Goal: Navigation & Orientation: Find specific page/section

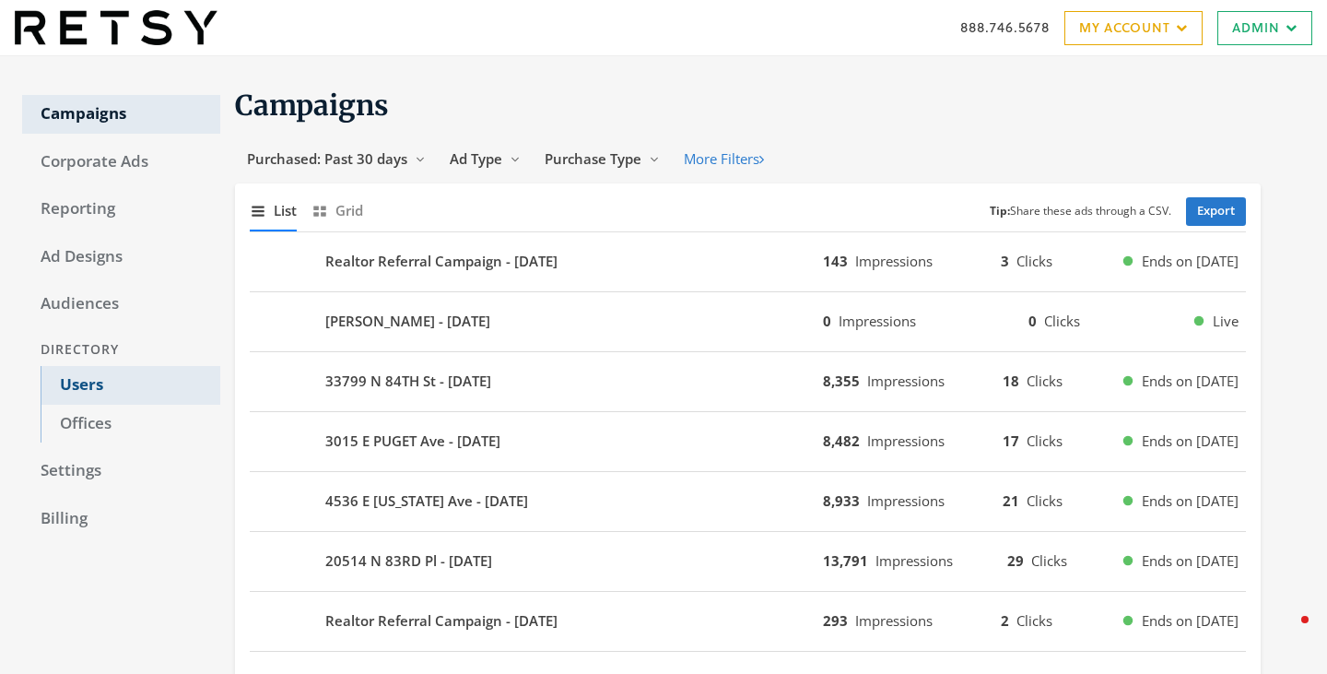
click at [127, 380] on link "Users" at bounding box center [131, 385] width 180 height 39
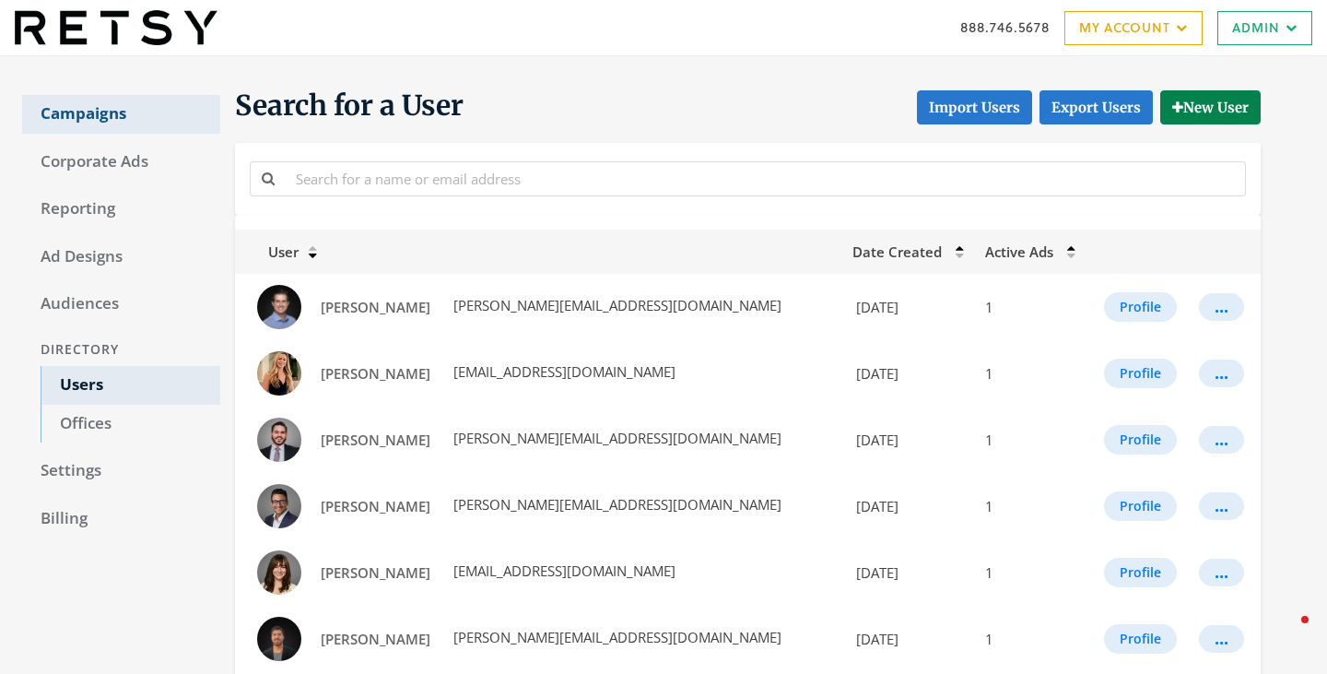
click at [88, 103] on link "Campaigns" at bounding box center [121, 114] width 198 height 39
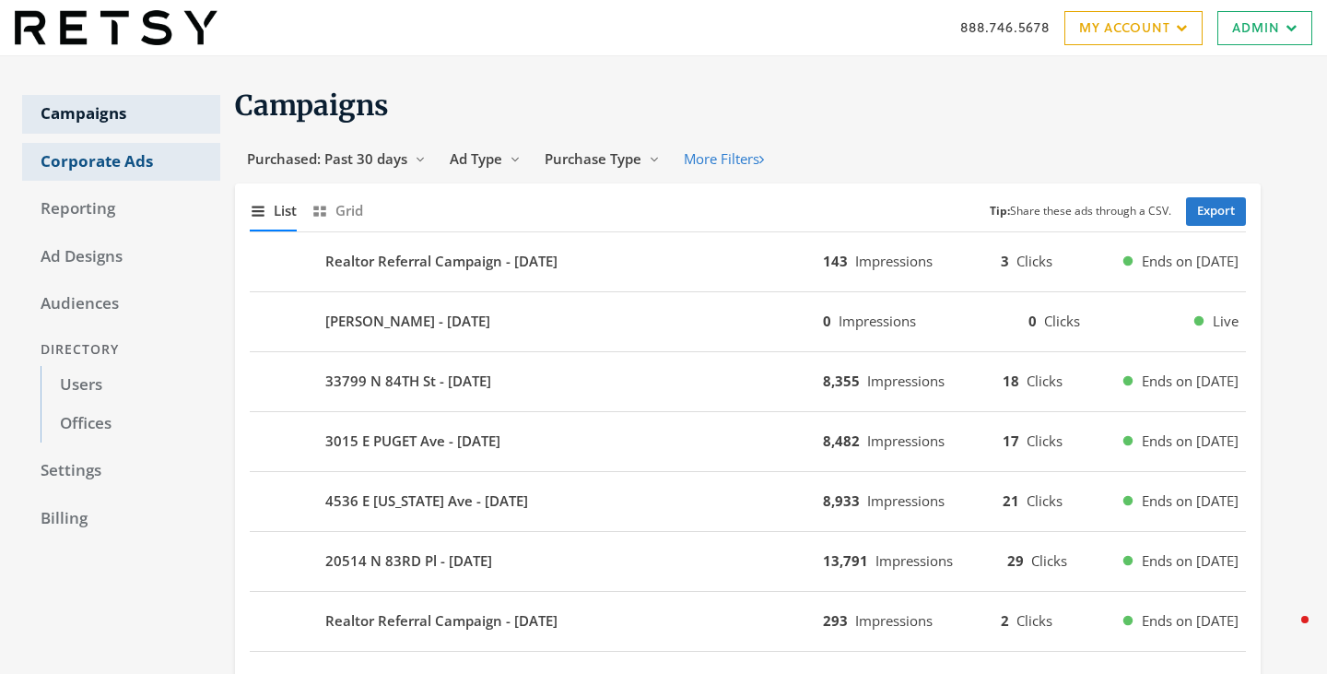
click at [144, 168] on link "Corporate Ads" at bounding box center [121, 162] width 198 height 39
